Goal: Task Accomplishment & Management: Use online tool/utility

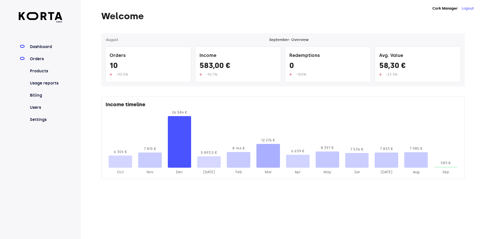
click at [31, 59] on link "Orders" at bounding box center [46, 59] width 34 height 6
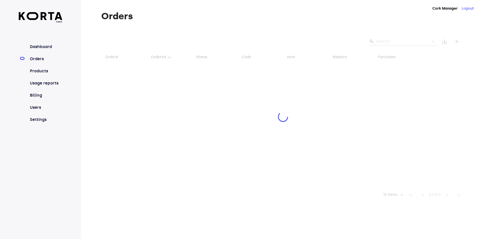
click at [409, 39] on div at bounding box center [282, 117] width 363 height 168
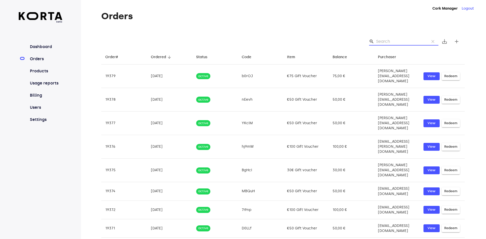
click at [409, 39] on input "Search" at bounding box center [400, 41] width 49 height 8
paste input "EF0Q4"
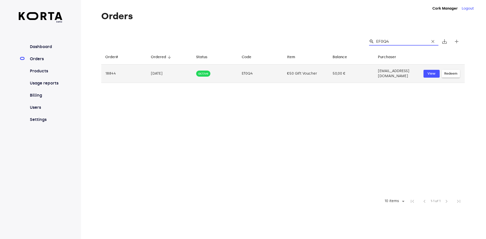
type input "EF0Q4"
click at [445, 75] on span "Redeem" at bounding box center [450, 74] width 13 height 6
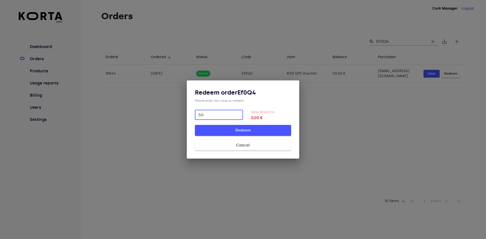
type input "50"
click at [262, 133] on span "Redeem" at bounding box center [243, 130] width 80 height 7
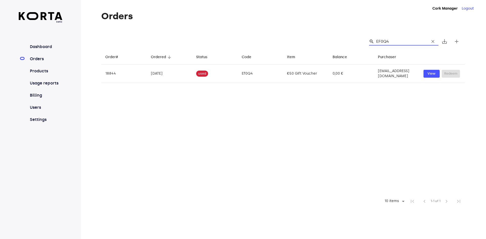
drag, startPoint x: 393, startPoint y: 41, endPoint x: 345, endPoint y: 39, distance: 48.1
click at [345, 39] on div "search EF0Q4 clear save_alt add" at bounding box center [282, 41] width 363 height 16
